Goal: Subscribe to service/newsletter

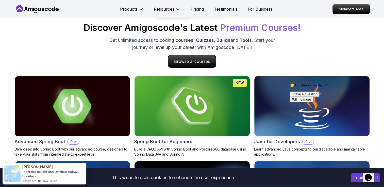
scroll to position [507, 0]
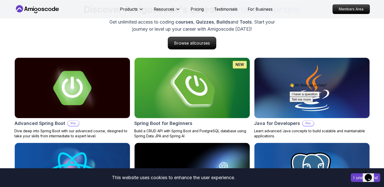
click at [169, 94] on img at bounding box center [191, 87] width 121 height 63
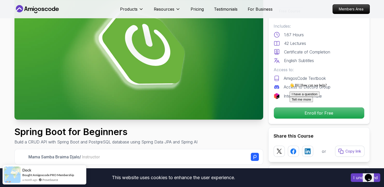
scroll to position [51, 0]
click at [291, 102] on div "👋 Hi! How can we help? I have a question Tell me more" at bounding box center [334, 92] width 91 height 19
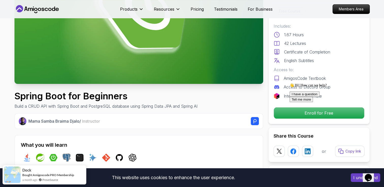
scroll to position [101, 0]
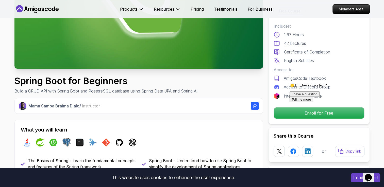
click at [331, 83] on div at bounding box center [334, 83] width 91 height 0
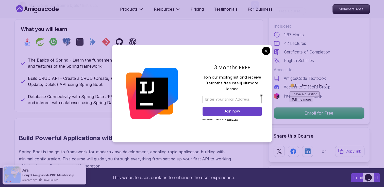
scroll to position [254, 0]
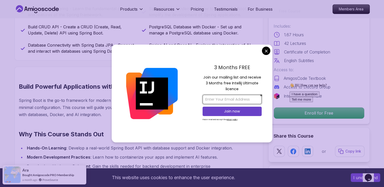
click at [222, 99] on input "email" at bounding box center [231, 99] width 59 height 9
type input "[EMAIL_ADDRESS][DOMAIN_NAME]"
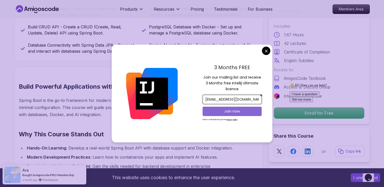
click at [217, 111] on p "Join now" at bounding box center [232, 111] width 48 height 5
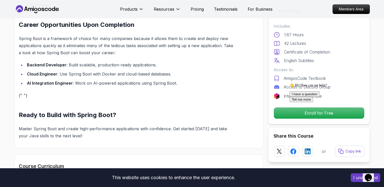
scroll to position [482, 0]
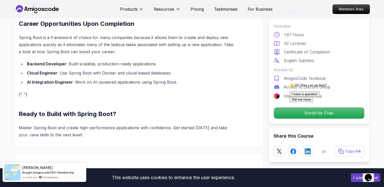
click at [42, 178] on link "ProveSource" at bounding box center [50, 177] width 16 height 4
